Goal: Transaction & Acquisition: Purchase product/service

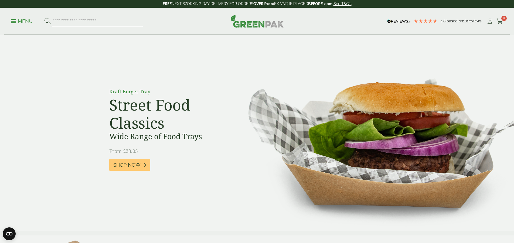
click at [123, 20] on input "search" at bounding box center [97, 21] width 91 height 11
type input "*****"
click at [45, 18] on button at bounding box center [48, 21] width 6 height 7
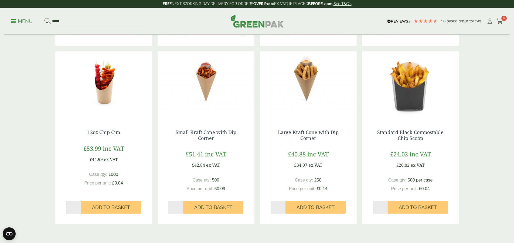
scroll to position [594, 0]
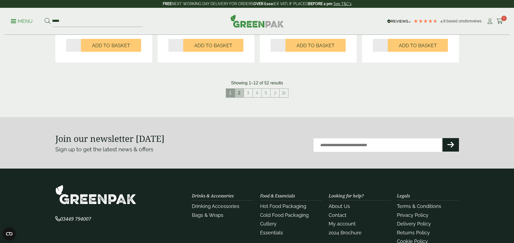
click at [240, 95] on link "2" at bounding box center [239, 93] width 9 height 9
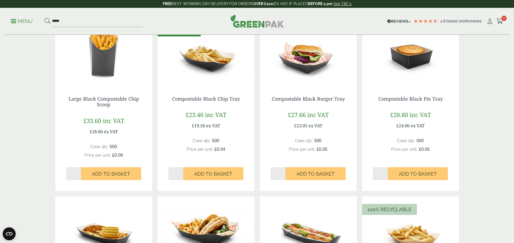
scroll to position [54, 0]
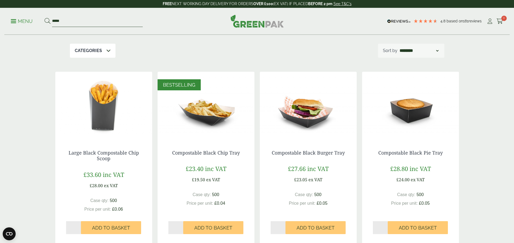
drag, startPoint x: 79, startPoint y: 21, endPoint x: 37, endPoint y: 23, distance: 41.4
click at [26, 21] on ul "Menu *****" at bounding box center [77, 21] width 132 height 11
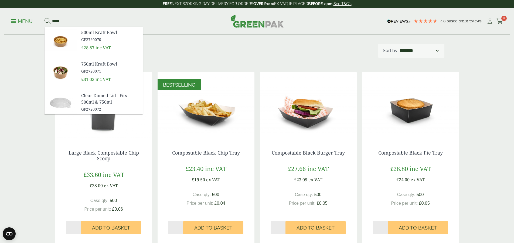
type input "*****"
click at [45, 18] on button at bounding box center [48, 21] width 6 height 7
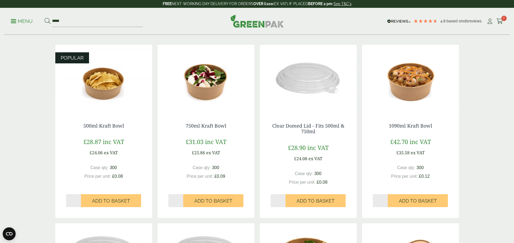
scroll to position [108, 0]
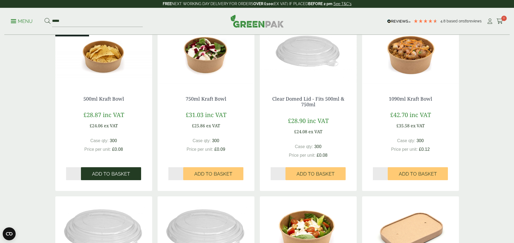
click at [112, 175] on span "Add to Basket" at bounding box center [111, 174] width 38 height 6
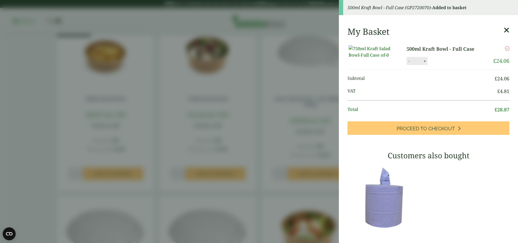
click at [268, 139] on aside "500ml Kraft Bowl - Full Case (GP2720070) - Added to basket My Basket 500ml Kraf…" at bounding box center [259, 121] width 518 height 243
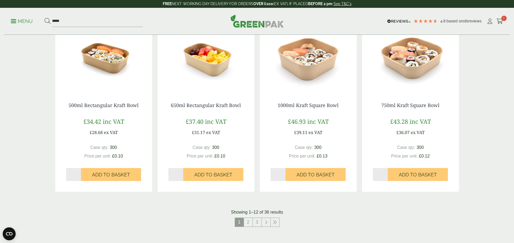
scroll to position [486, 0]
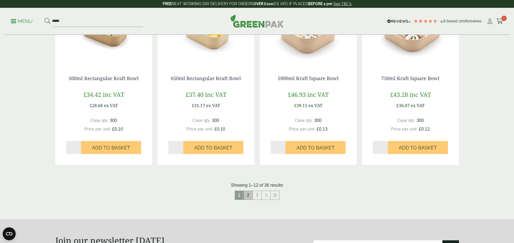
click at [248, 195] on link "2" at bounding box center [248, 195] width 9 height 9
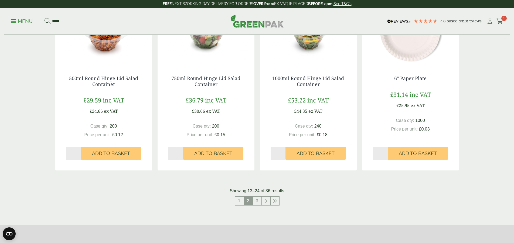
scroll to position [513, 0]
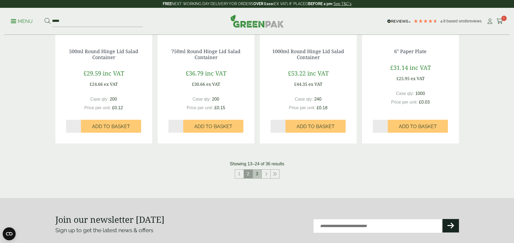
click at [257, 174] on link "3" at bounding box center [257, 174] width 9 height 9
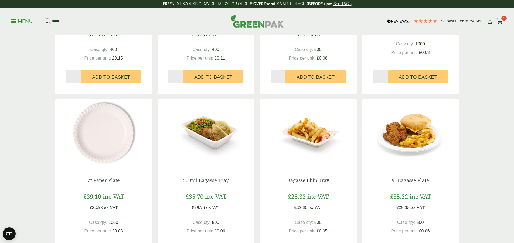
scroll to position [405, 0]
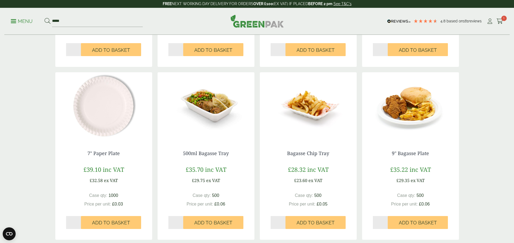
click at [202, 108] on img at bounding box center [206, 105] width 97 height 67
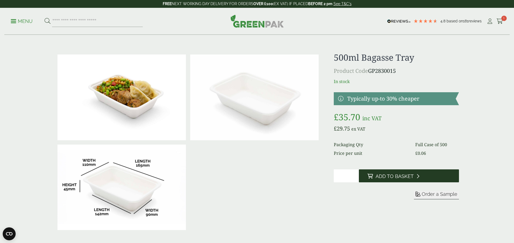
click at [408, 176] on span "Add to Basket" at bounding box center [395, 177] width 38 height 6
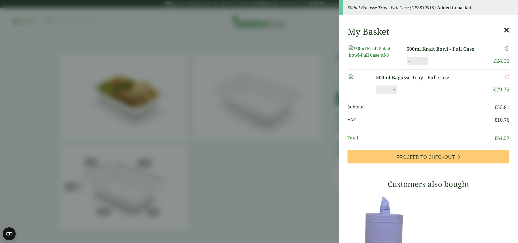
click at [377, 58] on img at bounding box center [373, 51] width 49 height 13
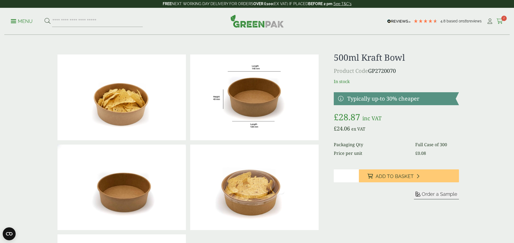
click at [497, 19] on icon at bounding box center [500, 21] width 7 height 5
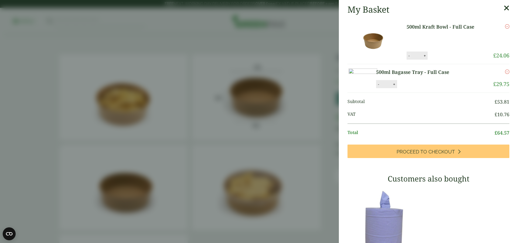
click at [408, 58] on button "-" at bounding box center [409, 55] width 4 height 5
click at [442, 57] on button "Update" at bounding box center [442, 56] width 27 height 8
type input "*"
click at [505, 26] on icon "Remove this item" at bounding box center [507, 26] width 4 height 4
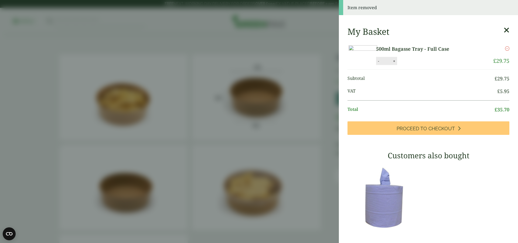
click at [377, 62] on img at bounding box center [363, 54] width 29 height 19
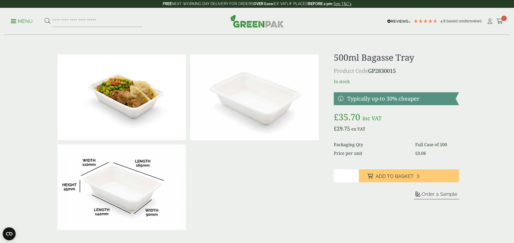
scroll to position [27, 0]
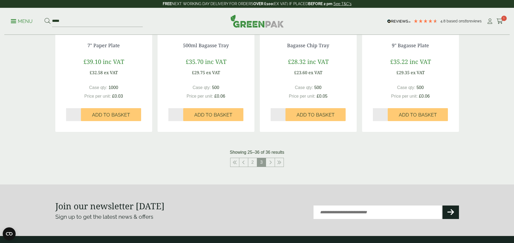
scroll to position [540, 0]
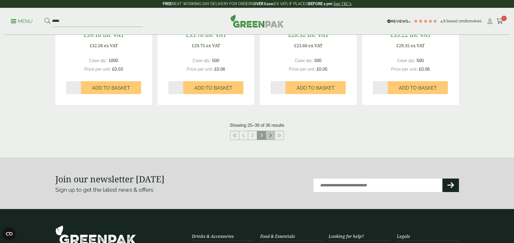
click at [269, 136] on icon at bounding box center [270, 135] width 3 height 4
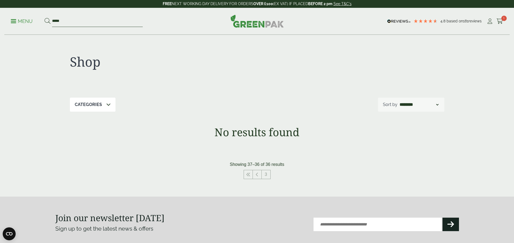
drag, startPoint x: 107, startPoint y: 22, endPoint x: 47, endPoint y: 16, distance: 60.2
click at [47, 16] on form "*****" at bounding box center [94, 21] width 98 height 11
type input "*****"
click at [45, 18] on button at bounding box center [48, 21] width 6 height 7
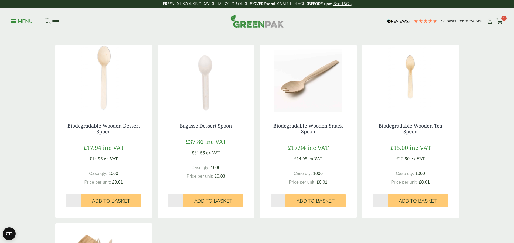
scroll to position [108, 0]
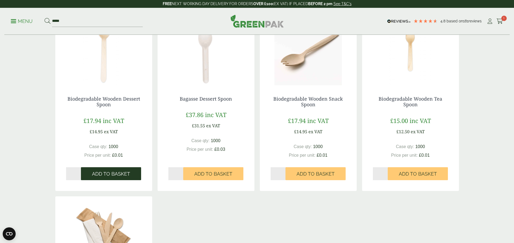
click at [117, 171] on span "Add to Basket" at bounding box center [111, 174] width 38 height 6
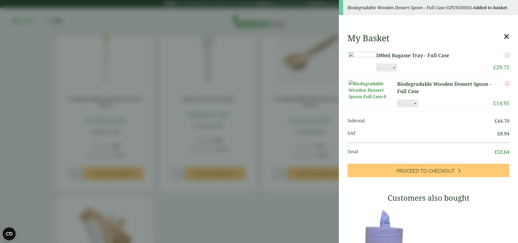
click at [504, 36] on icon at bounding box center [507, 37] width 6 height 8
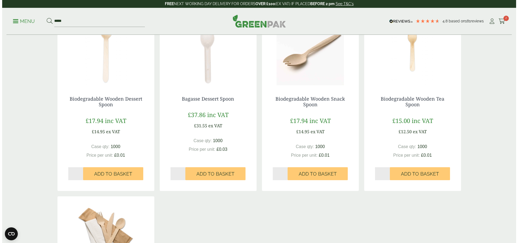
scroll to position [0, 0]
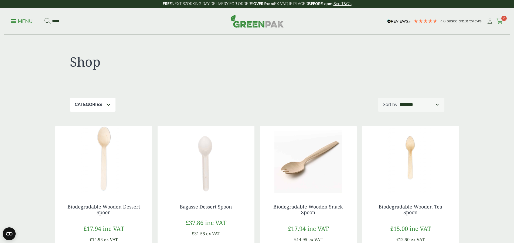
click at [499, 18] on link "Cart 2" at bounding box center [500, 21] width 7 height 8
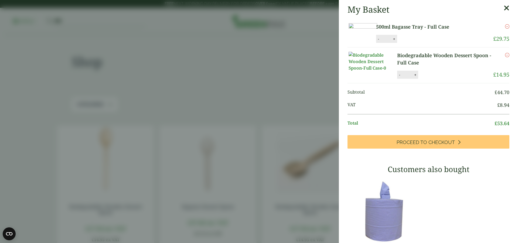
click at [397, 41] on button "+" at bounding box center [394, 39] width 5 height 5
type input "*"
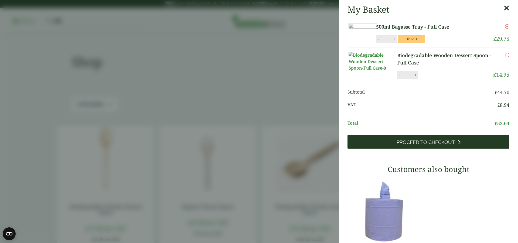
click at [436, 145] on span "Proceed to Checkout" at bounding box center [426, 143] width 58 height 6
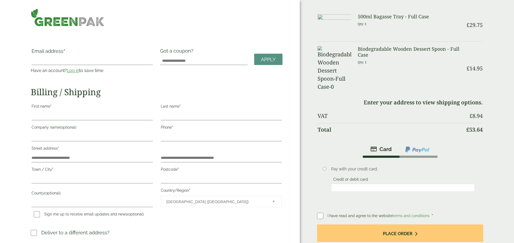
click at [79, 68] on link "Log in" at bounding box center [73, 70] width 12 height 5
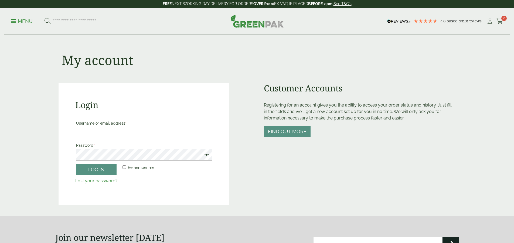
click at [138, 131] on input "Username or email address *" at bounding box center [144, 132] width 136 height 11
type input "**********"
click at [76, 164] on button "Log in" at bounding box center [96, 170] width 40 height 12
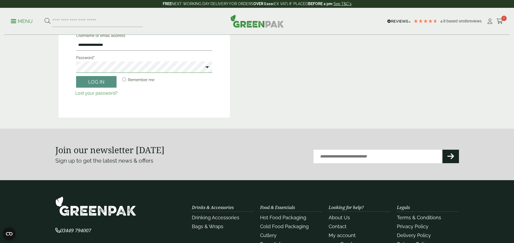
scroll to position [11, 0]
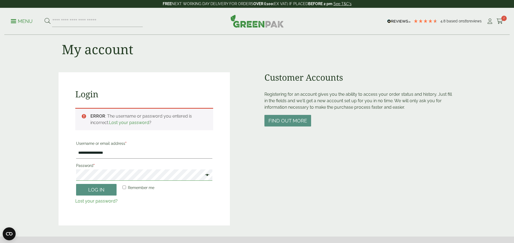
click at [62, 181] on div "**********" at bounding box center [144, 148] width 171 height 153
click at [76, 184] on button "Log in" at bounding box center [96, 190] width 40 height 12
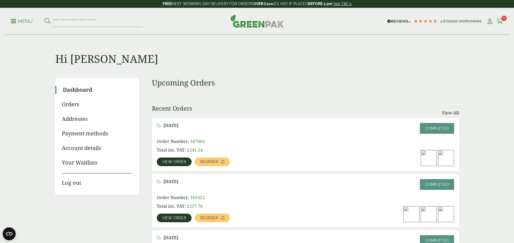
click at [502, 20] on span "2" at bounding box center [504, 18] width 5 height 5
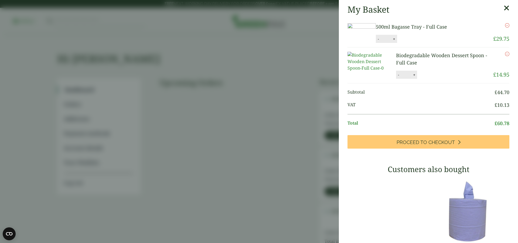
click at [414, 77] on button "+" at bounding box center [414, 75] width 5 height 5
type input "*"
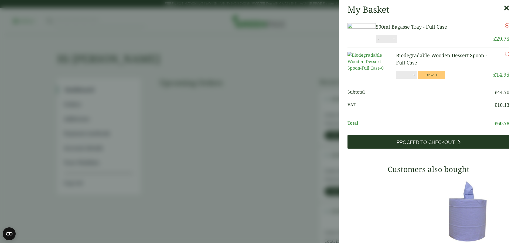
click at [448, 145] on span "Proceed to Checkout" at bounding box center [426, 143] width 58 height 6
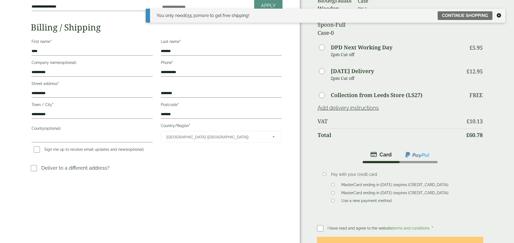
scroll to position [81, 0]
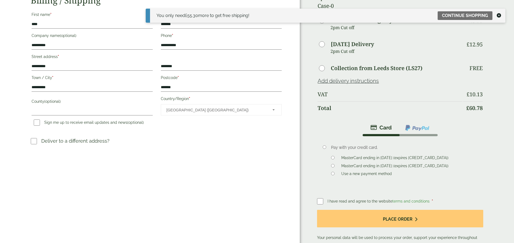
click at [19, 49] on div "**********" at bounding box center [150, 95] width 300 height 352
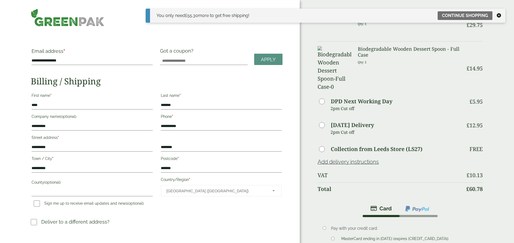
drag, startPoint x: 101, startPoint y: 19, endPoint x: 115, endPoint y: 24, distance: 15.0
click at [101, 20] on img at bounding box center [68, 18] width 74 height 18
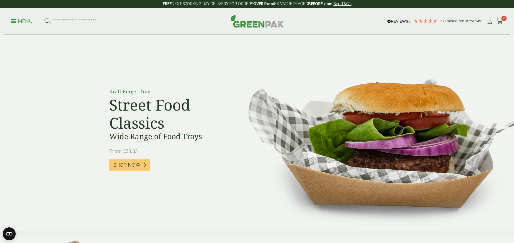
click at [92, 21] on input "search" at bounding box center [97, 21] width 91 height 11
type input "****"
click at [45, 18] on button at bounding box center [48, 21] width 6 height 7
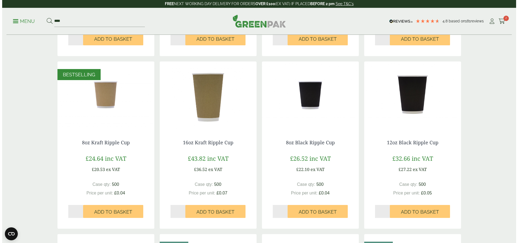
scroll to position [270, 0]
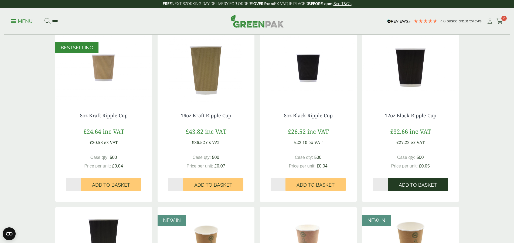
click at [419, 184] on span "Add to Basket" at bounding box center [418, 185] width 38 height 6
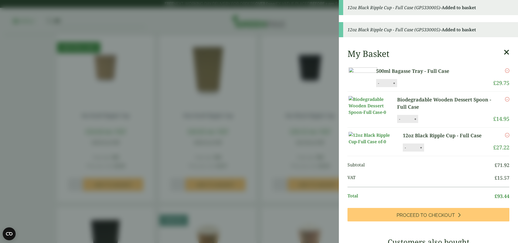
scroll to position [27, 0]
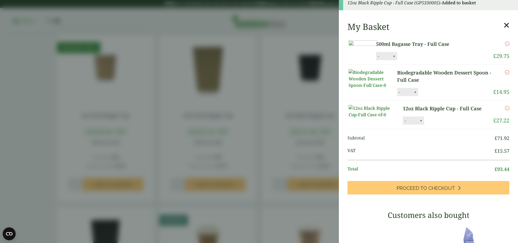
click at [419, 123] on button "+" at bounding box center [421, 121] width 5 height 5
type input "*"
click at [440, 125] on button "Update" at bounding box center [438, 121] width 27 height 8
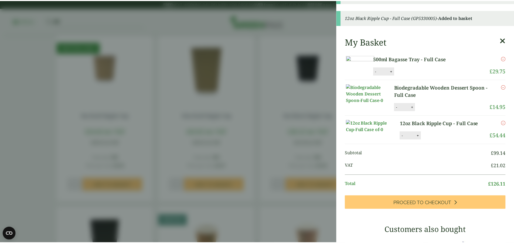
scroll to position [0, 0]
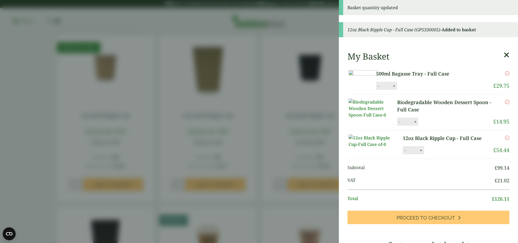
click at [33, 126] on aside "Basket quantity updated 12oz Black Ripple Cup - Full Case (GP5330005) - Added t…" at bounding box center [259, 121] width 518 height 243
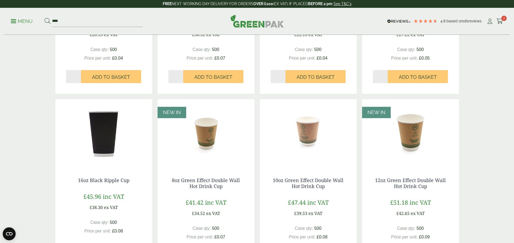
scroll to position [486, 0]
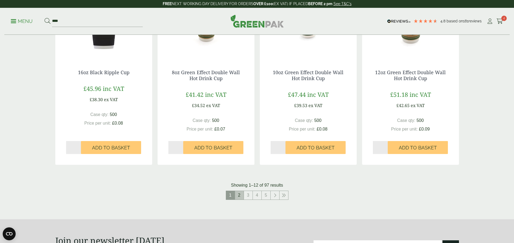
click at [238, 198] on link "2" at bounding box center [239, 195] width 9 height 9
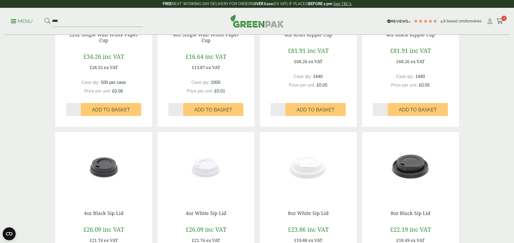
scroll to position [486, 0]
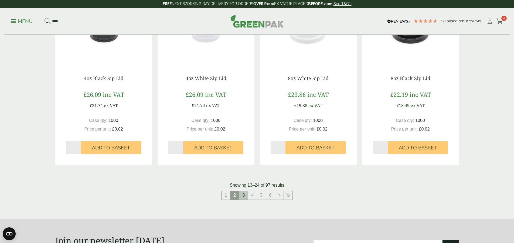
click at [245, 196] on link "3" at bounding box center [243, 195] width 9 height 9
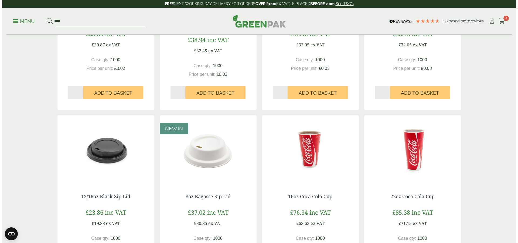
scroll to position [243, 0]
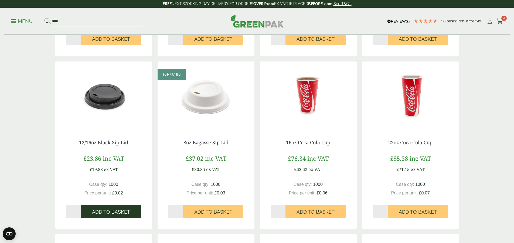
click at [120, 211] on span "Add to Basket" at bounding box center [111, 212] width 38 height 6
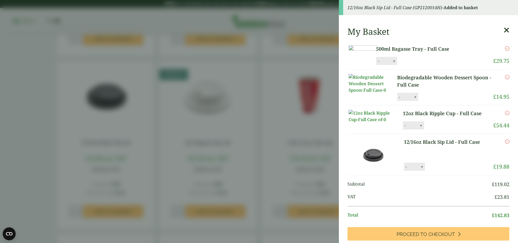
scroll to position [108, 0]
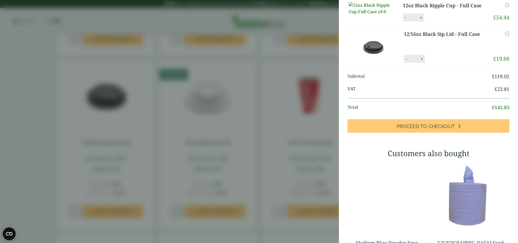
click at [419, 61] on button "+" at bounding box center [421, 59] width 5 height 5
type input "*"
click at [436, 63] on button "Update" at bounding box center [439, 59] width 27 height 8
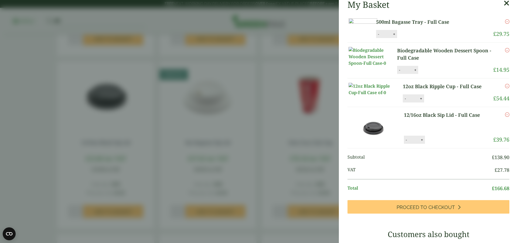
scroll to position [54, 0]
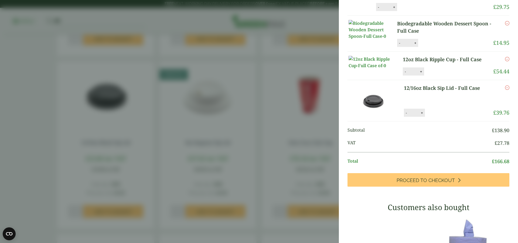
click at [415, 45] on button "+" at bounding box center [415, 43] width 5 height 5
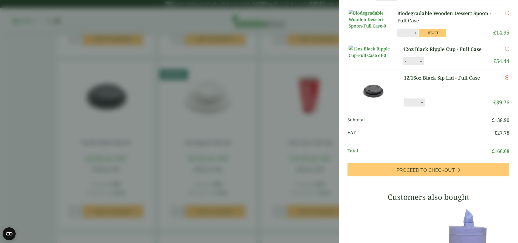
scroll to position [32, 0]
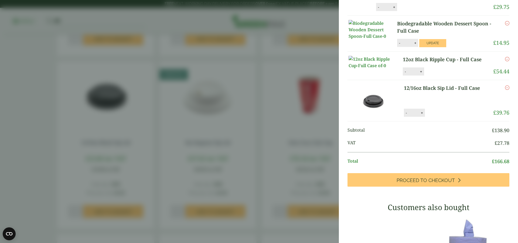
click at [413, 45] on button "+" at bounding box center [415, 43] width 5 height 5
type input "*"
click at [434, 47] on button "Update" at bounding box center [432, 43] width 27 height 8
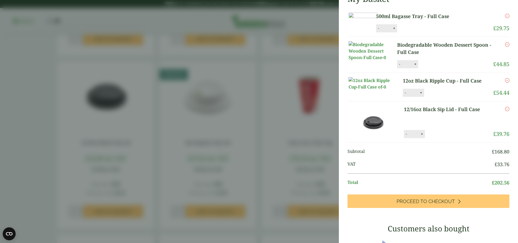
scroll to position [0, 0]
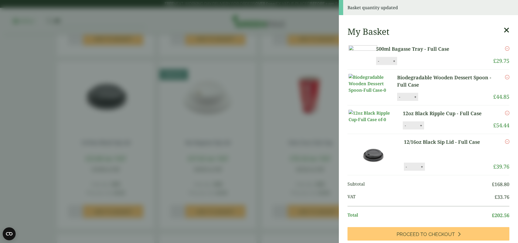
click at [376, 93] on img at bounding box center [373, 83] width 49 height 19
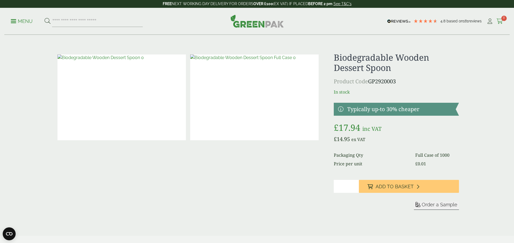
click at [499, 21] on icon at bounding box center [500, 21] width 7 height 5
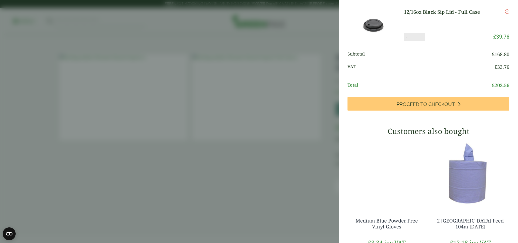
scroll to position [135, 0]
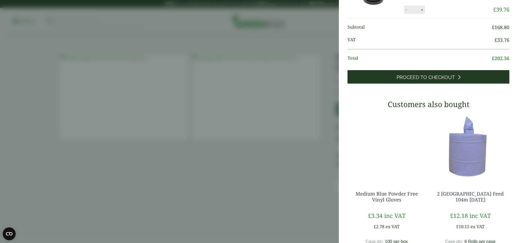
click at [449, 84] on link "Proceed to Checkout" at bounding box center [429, 76] width 162 height 13
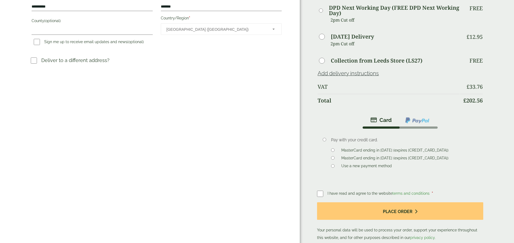
scroll to position [189, 0]
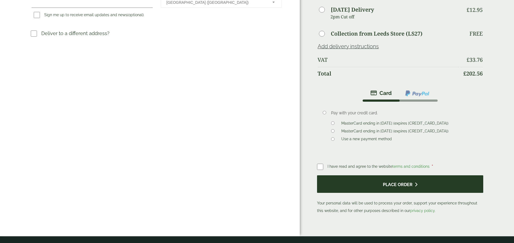
click at [371, 175] on button "Place order" at bounding box center [400, 184] width 166 height 18
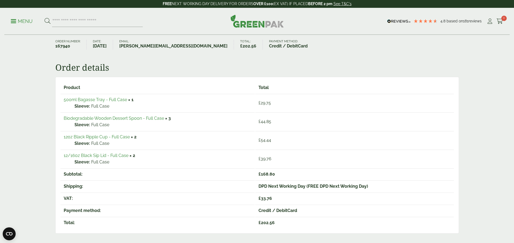
scroll to position [81, 0]
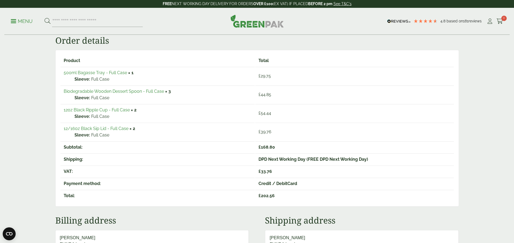
click at [111, 73] on link "500ml Bagasse Tray - Full Case" at bounding box center [95, 72] width 63 height 5
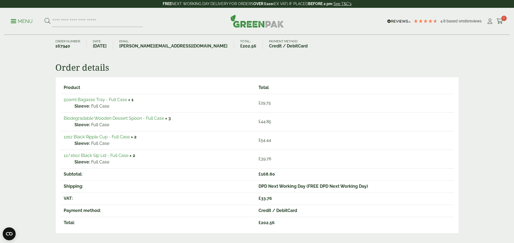
scroll to position [81, 0]
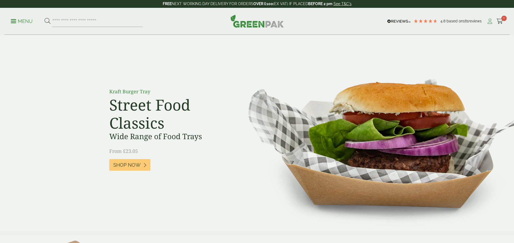
click at [489, 21] on icon at bounding box center [490, 21] width 7 height 5
click at [488, 22] on icon at bounding box center [490, 21] width 7 height 5
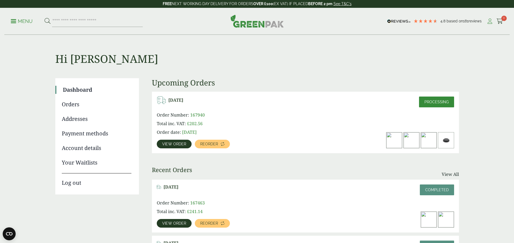
click at [487, 21] on icon at bounding box center [490, 21] width 7 height 5
click at [75, 184] on link "Log out" at bounding box center [97, 180] width 70 height 14
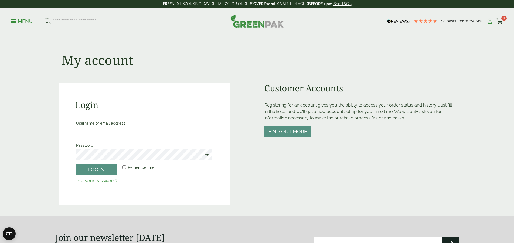
click at [488, 22] on icon at bounding box center [490, 21] width 7 height 5
type input "**********"
click at [76, 164] on button "Log in" at bounding box center [96, 170] width 40 height 12
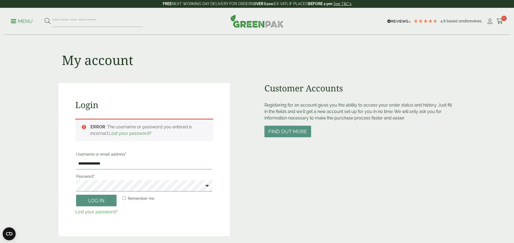
drag, startPoint x: 118, startPoint y: 165, endPoint x: 70, endPoint y: 165, distance: 47.8
click at [70, 165] on div "**********" at bounding box center [144, 159] width 171 height 153
click at [135, 162] on input "Username or email address *" at bounding box center [144, 163] width 136 height 11
type input "**********"
click at [100, 201] on button "Log in" at bounding box center [96, 201] width 40 height 12
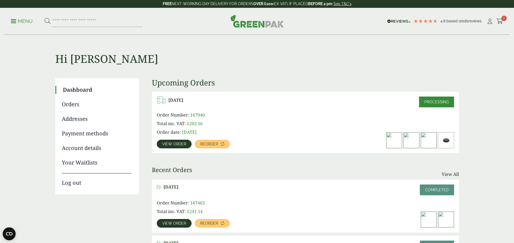
click at [425, 102] on span "Processing" at bounding box center [437, 102] width 24 height 4
click at [174, 143] on span "View order" at bounding box center [174, 144] width 24 height 4
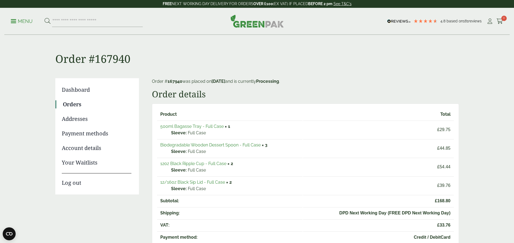
click at [68, 182] on link "Log out" at bounding box center [97, 180] width 70 height 14
